Goal: Information Seeking & Learning: Learn about a topic

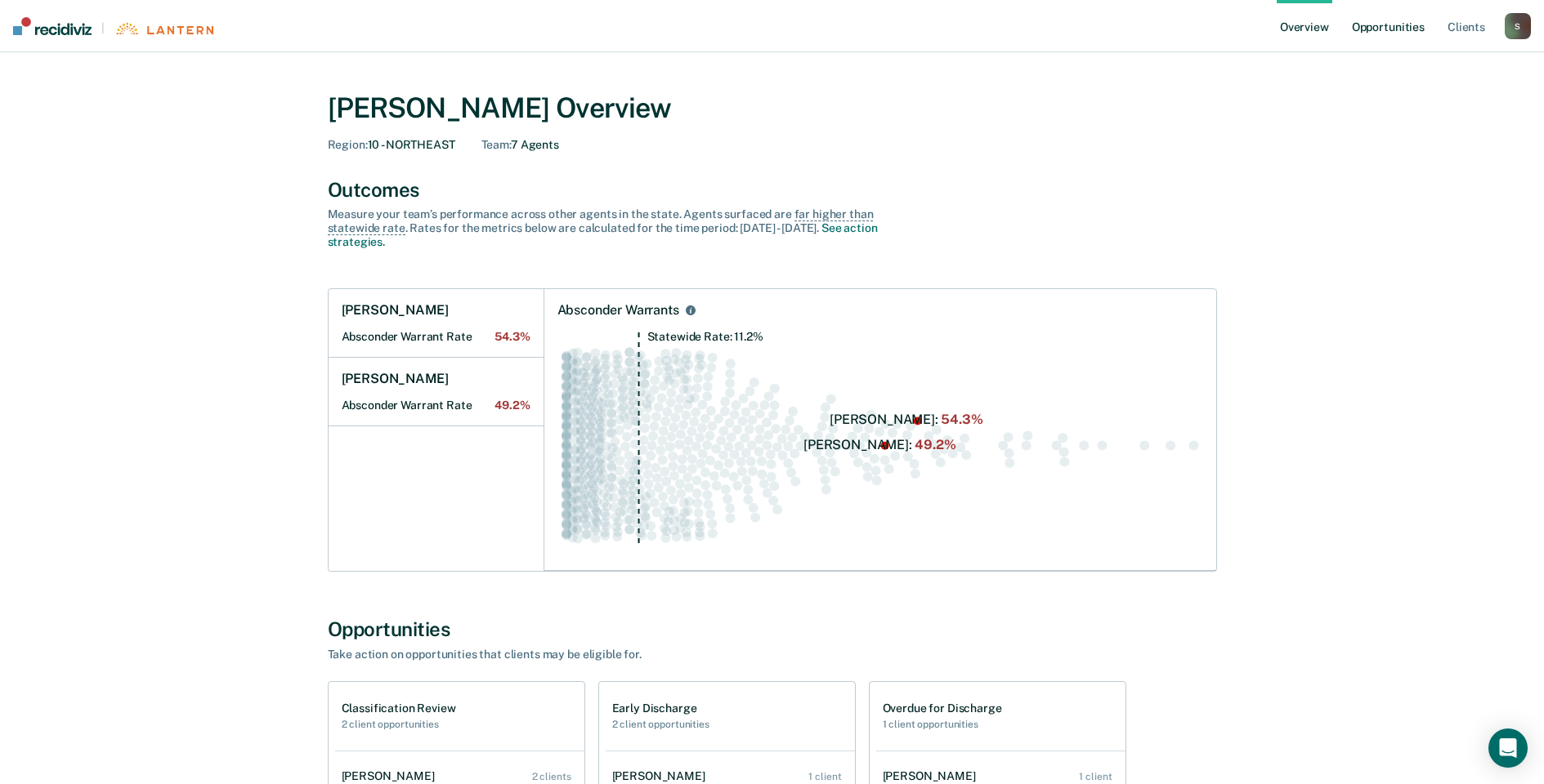
click at [1378, 34] on link "Opportunities" at bounding box center [1388, 26] width 79 height 52
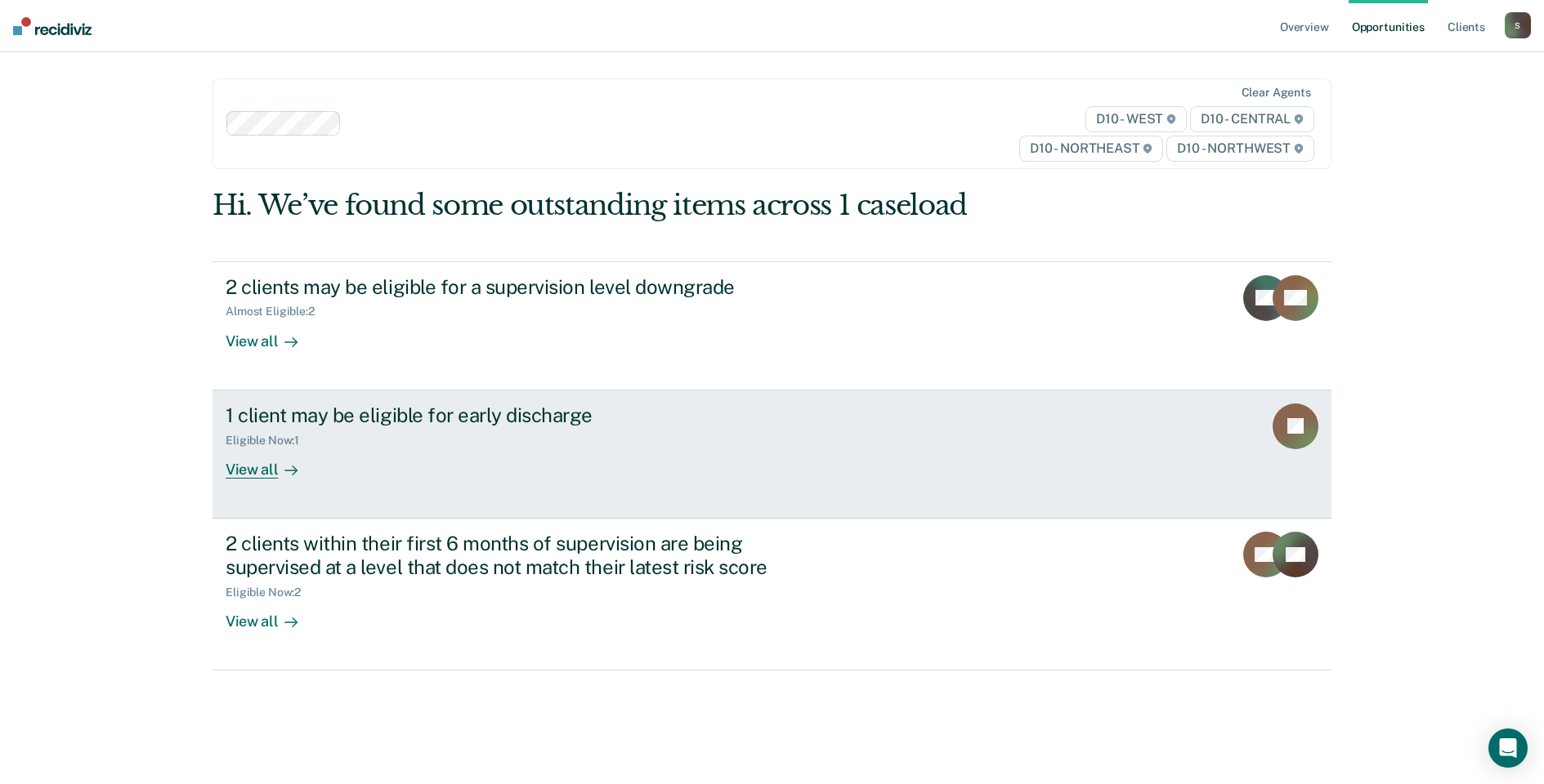
click at [244, 459] on div "View all" at bounding box center [272, 462] width 92 height 32
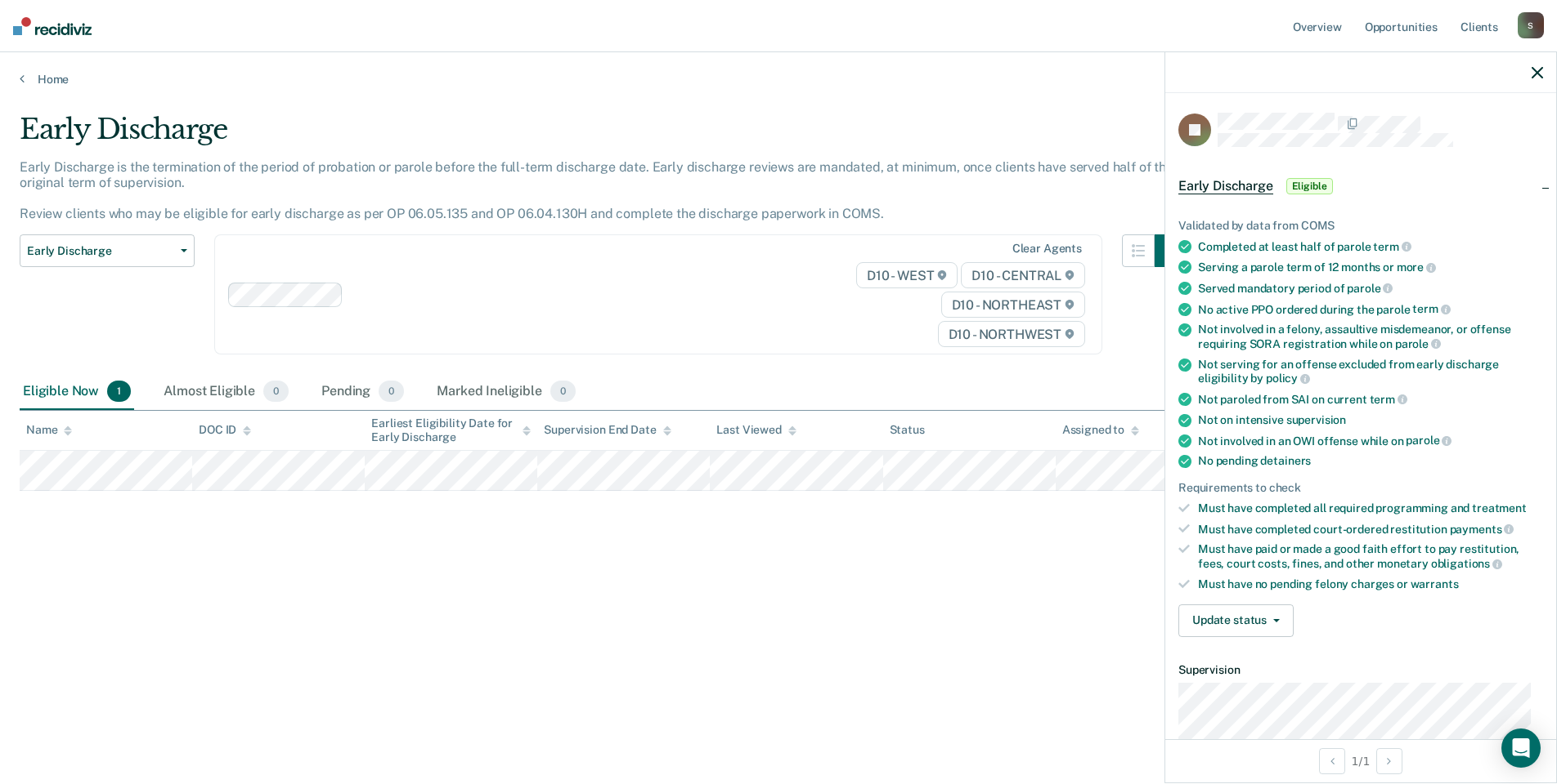
click at [797, 563] on div "Early Discharge Early Discharge is the termination of the period of probation o…" at bounding box center [778, 387] width 1518 height 549
click at [1536, 70] on icon "button" at bounding box center [1537, 72] width 11 height 11
